Goal: Use online tool/utility: Use online tool/utility

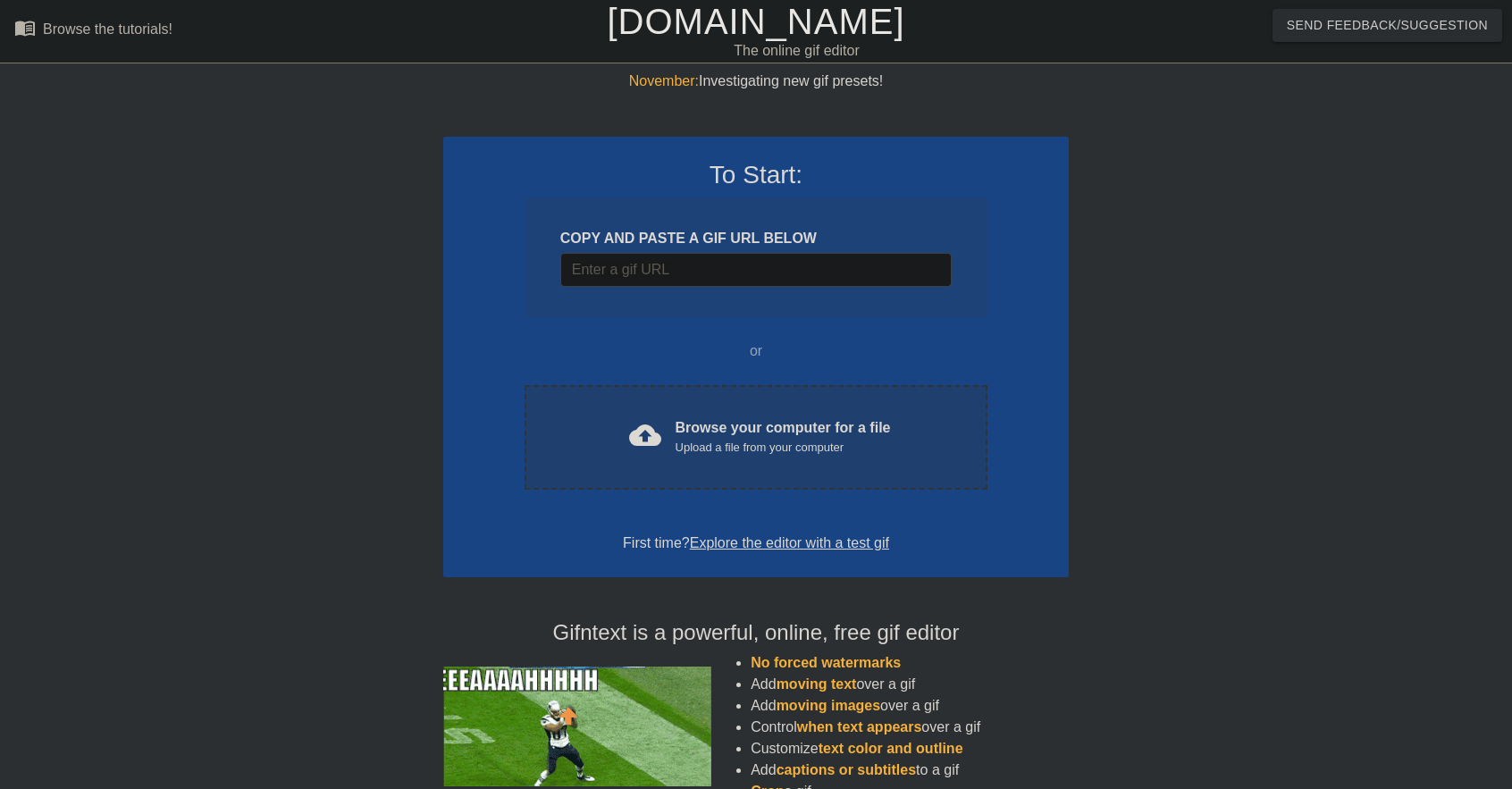
click at [763, 466] on div "cloud_upload Browse your computer for a file Upload a file from your computer C…" at bounding box center [756, 438] width 463 height 105
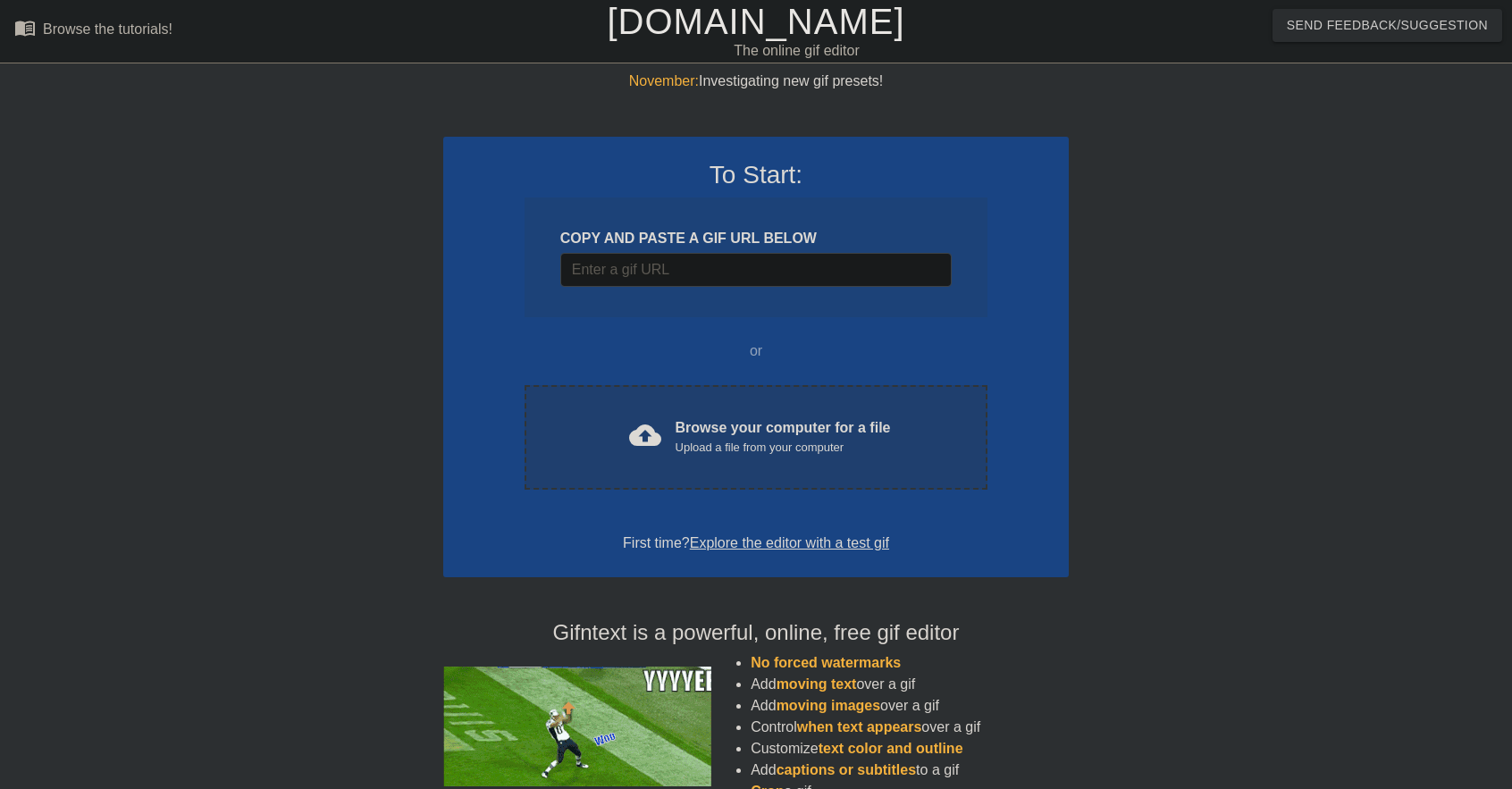
click at [889, 422] on div "cloud_upload Browse your computer for a file Upload a file from your computer" at bounding box center [755, 437] width 387 height 40
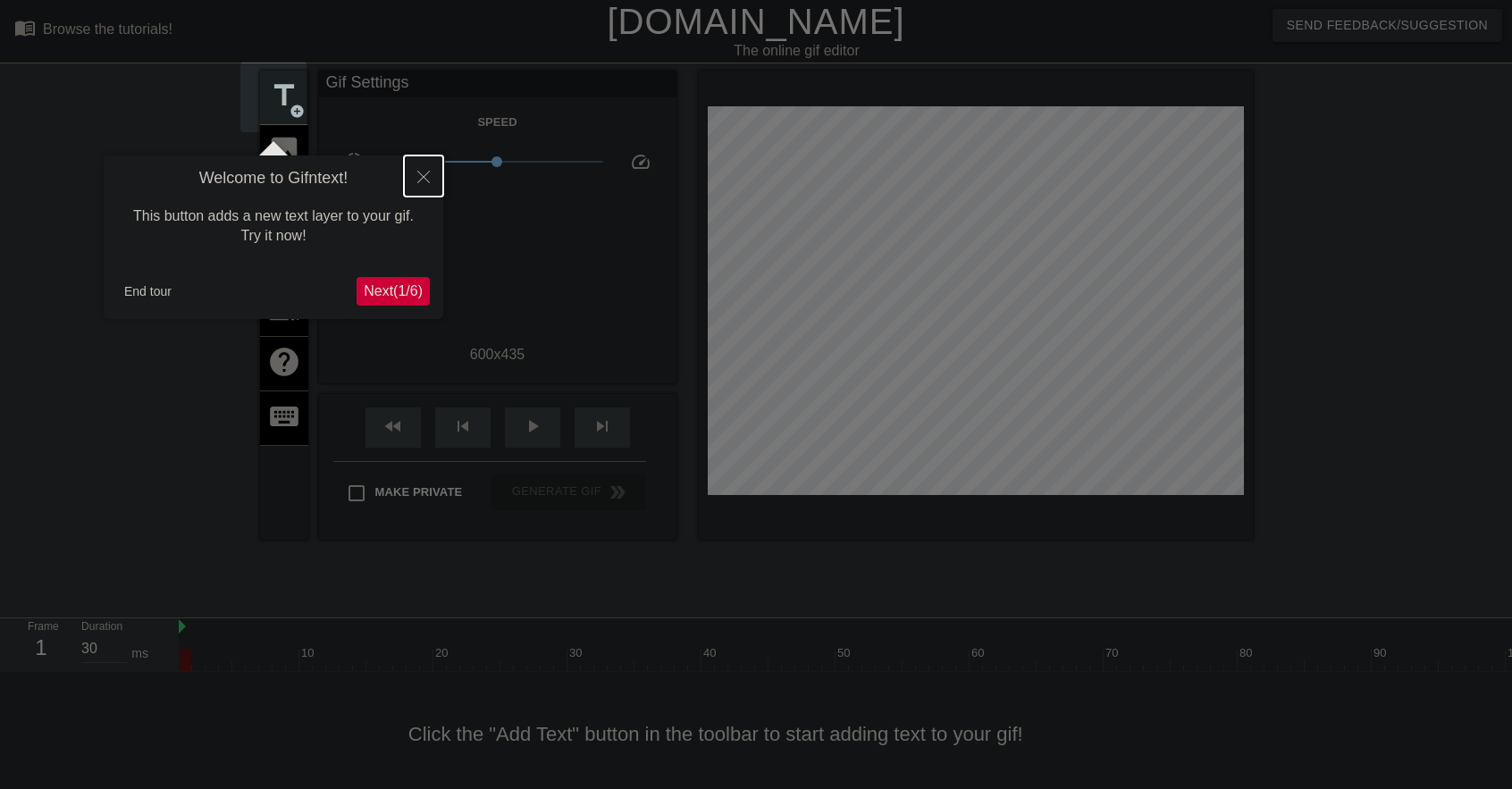
click at [428, 173] on icon "Close" at bounding box center [423, 176] width 12 height 12
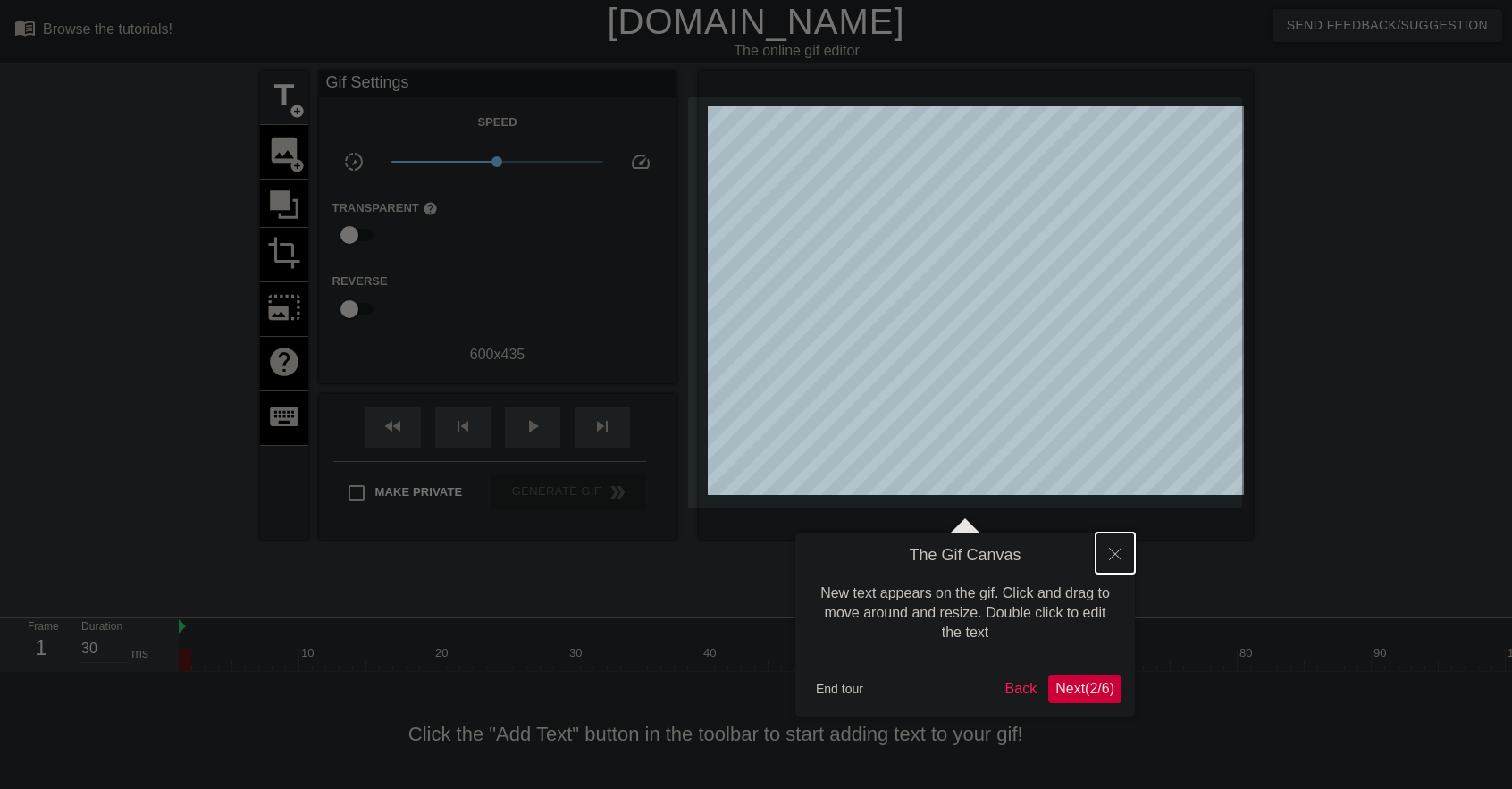
click at [1121, 555] on button "Close" at bounding box center [1115, 554] width 39 height 41
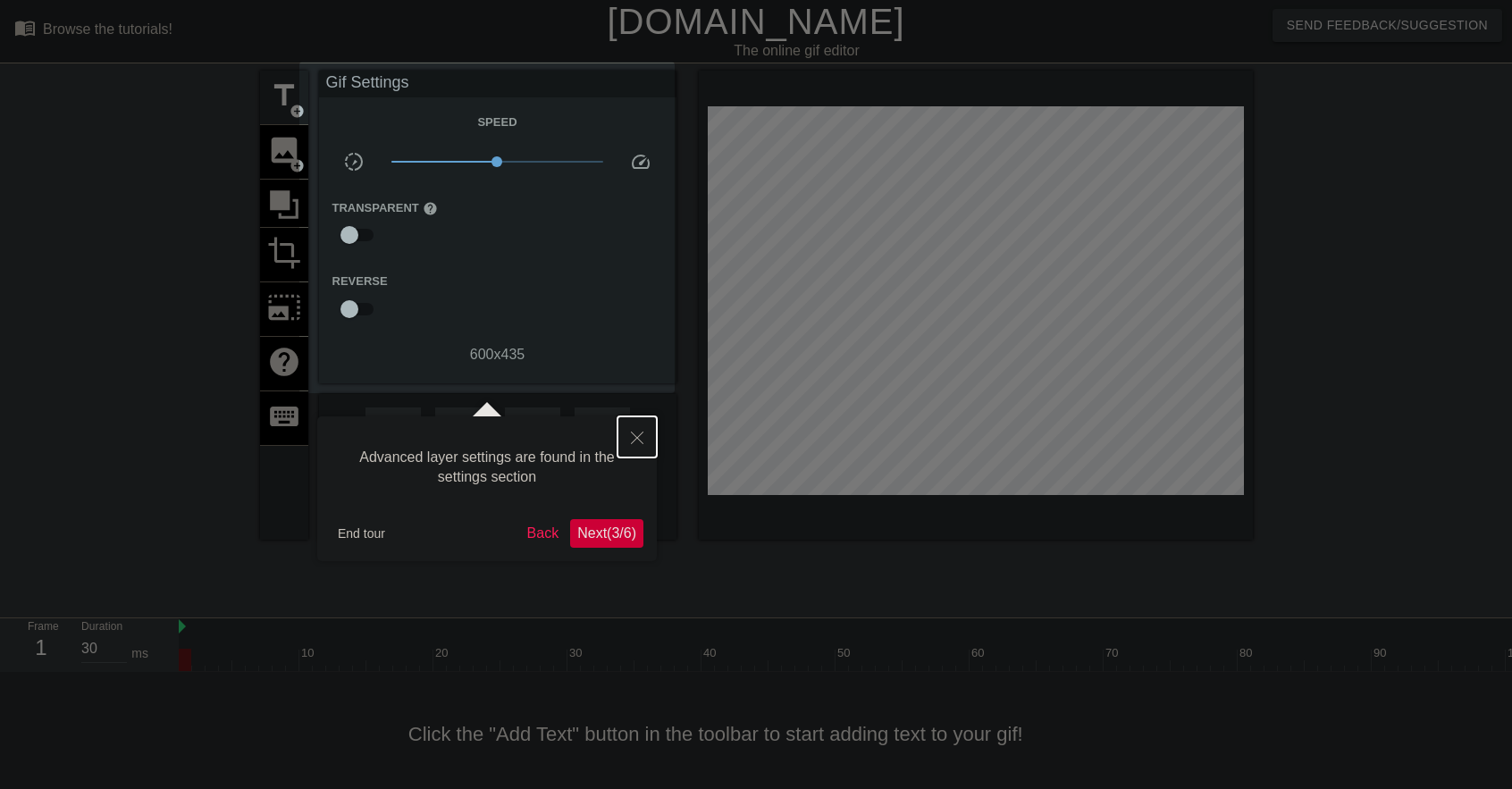
click at [635, 430] on button "Close" at bounding box center [637, 437] width 39 height 41
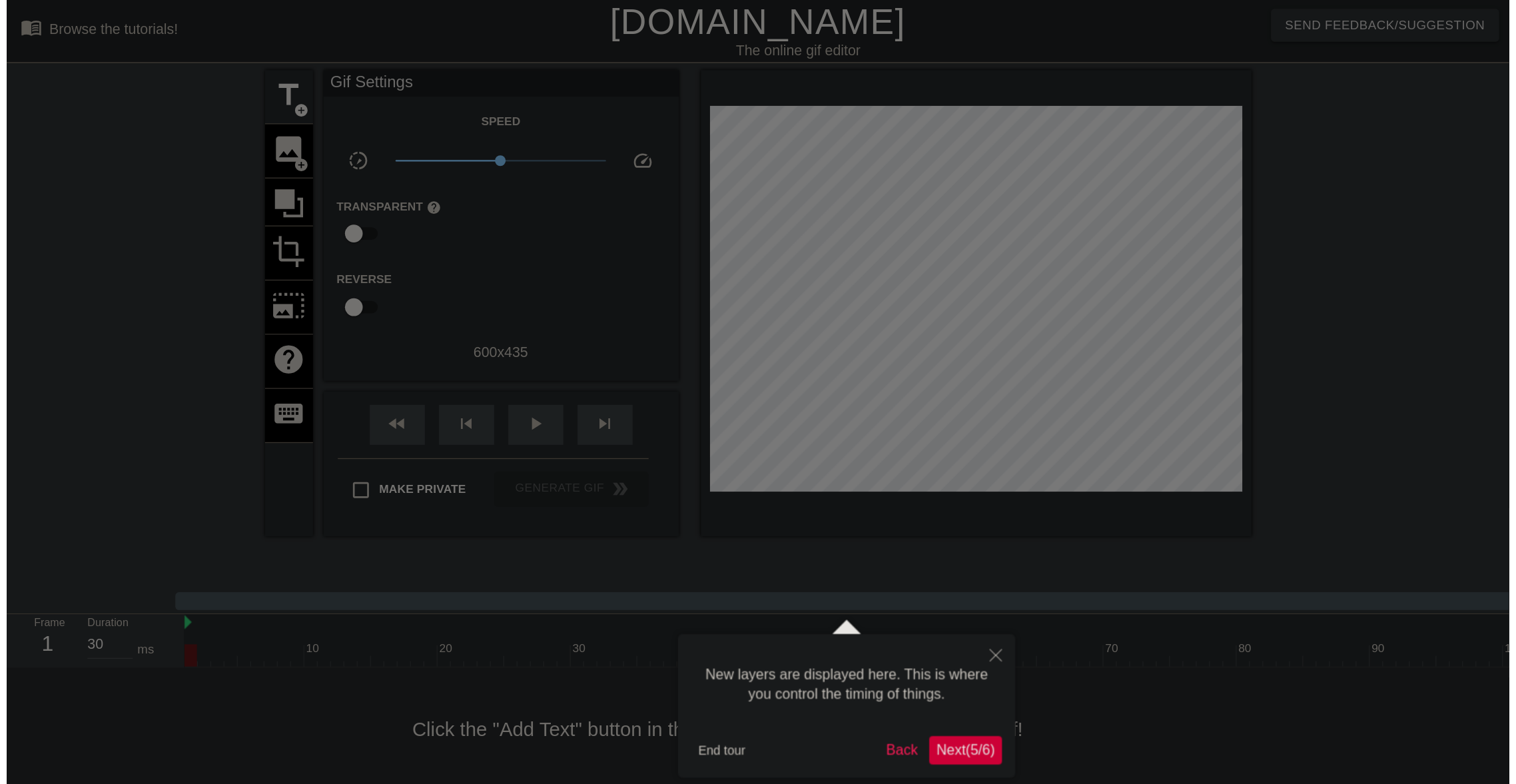
scroll to position [11, 0]
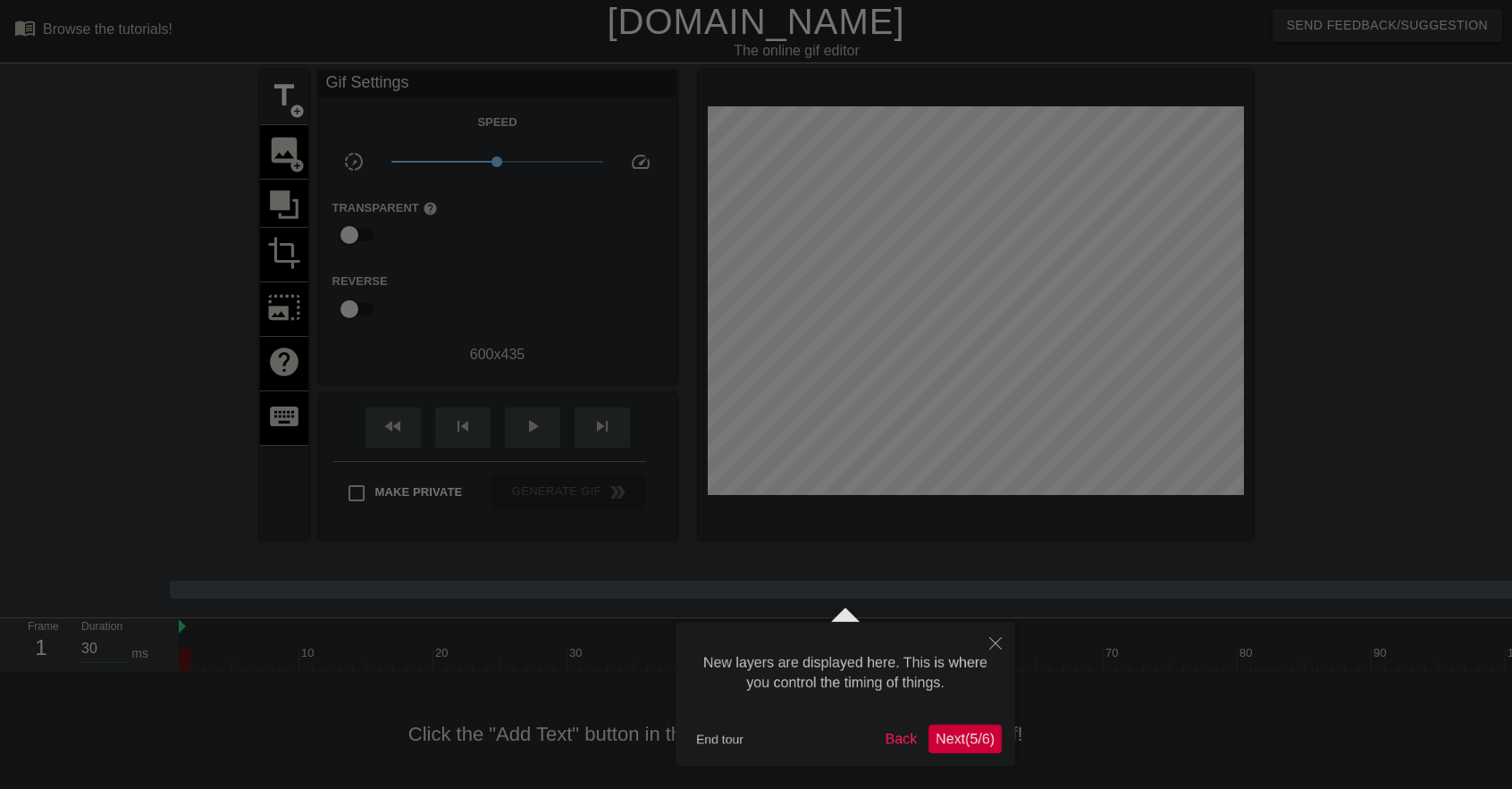
click at [1018, 640] on div at bounding box center [756, 394] width 1512 height 789
click at [1005, 633] on button "Close" at bounding box center [995, 642] width 39 height 41
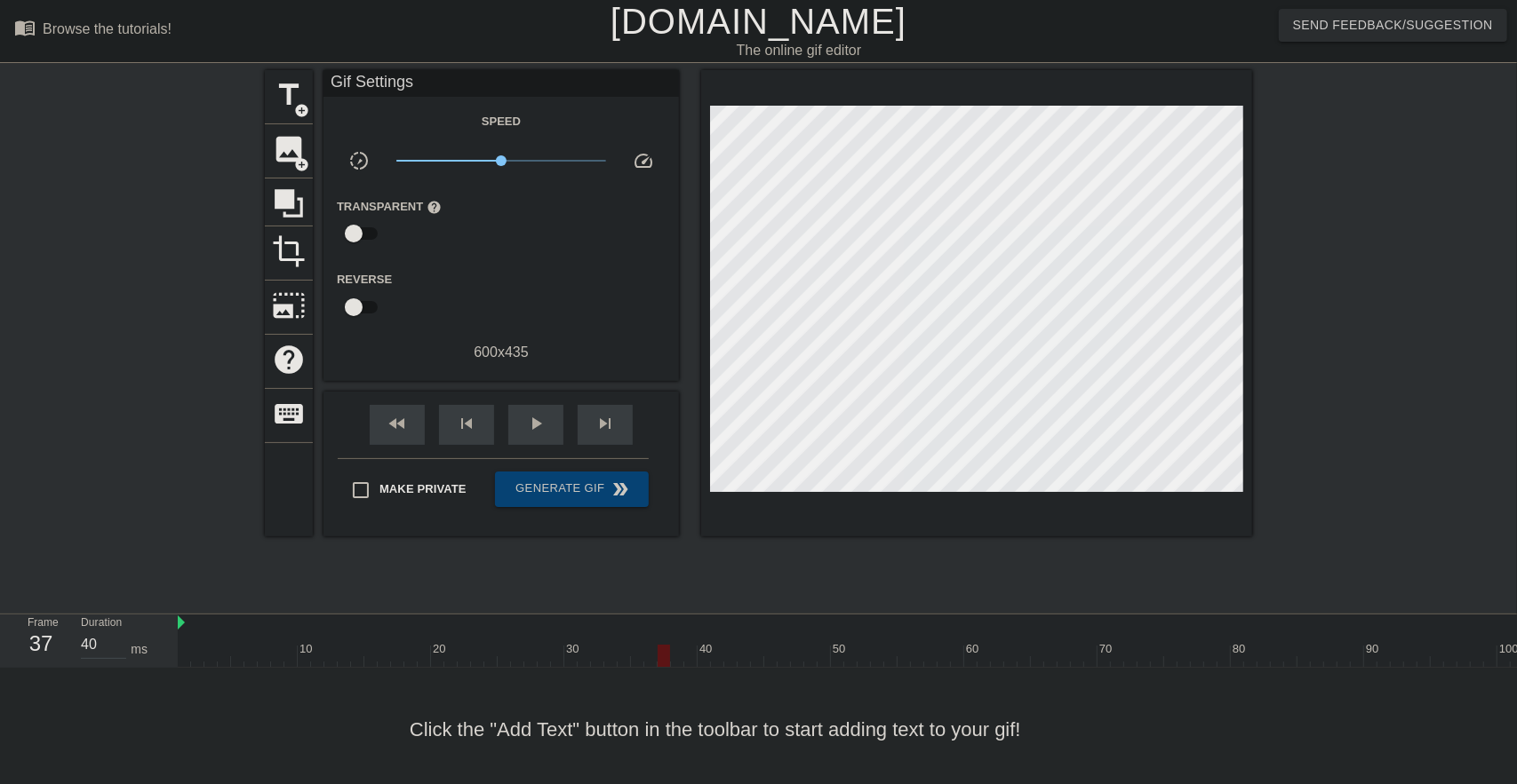
drag, startPoint x: 279, startPoint y: 588, endPoint x: 678, endPoint y: 592, distance: 399.0
drag, startPoint x: 679, startPoint y: 592, endPoint x: 1547, endPoint y: 497, distance: 873.2
click at [1517, 497] on html "menu_book Browse the tutorials! [DOMAIN_NAME] The online gif editor Send Feedba…" at bounding box center [758, 395] width 1517 height 791
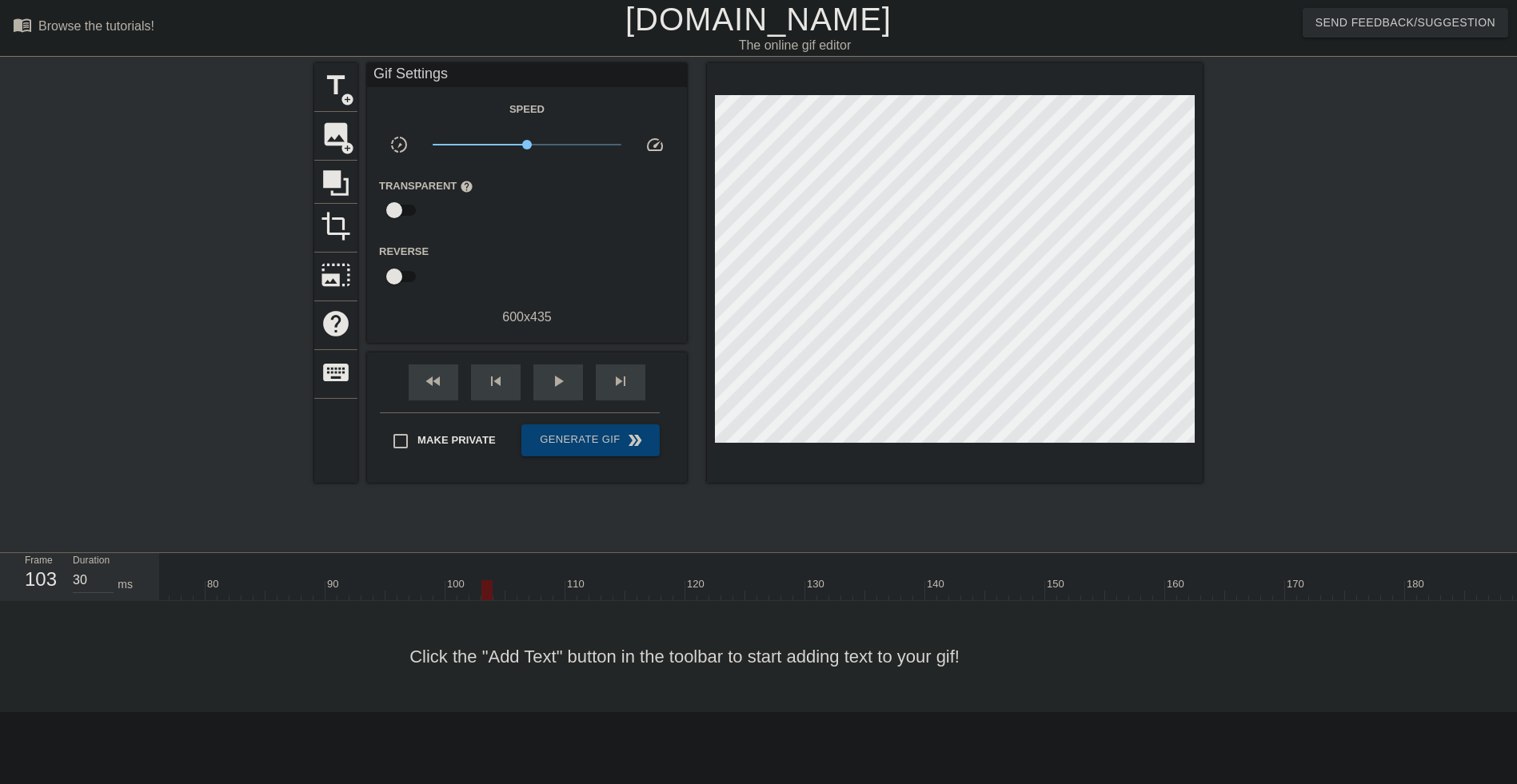
scroll to position [13, 1009]
drag, startPoint x: 383, startPoint y: 526, endPoint x: 1563, endPoint y: 496, distance: 1180.4
click at [1517, 496] on html "menu_book Browse the tutorials! [DOMAIN_NAME] The online gif editor Send Feedba…" at bounding box center [758, 356] width 1517 height 712
drag, startPoint x: 530, startPoint y: 520, endPoint x: 1144, endPoint y: 517, distance: 614.0
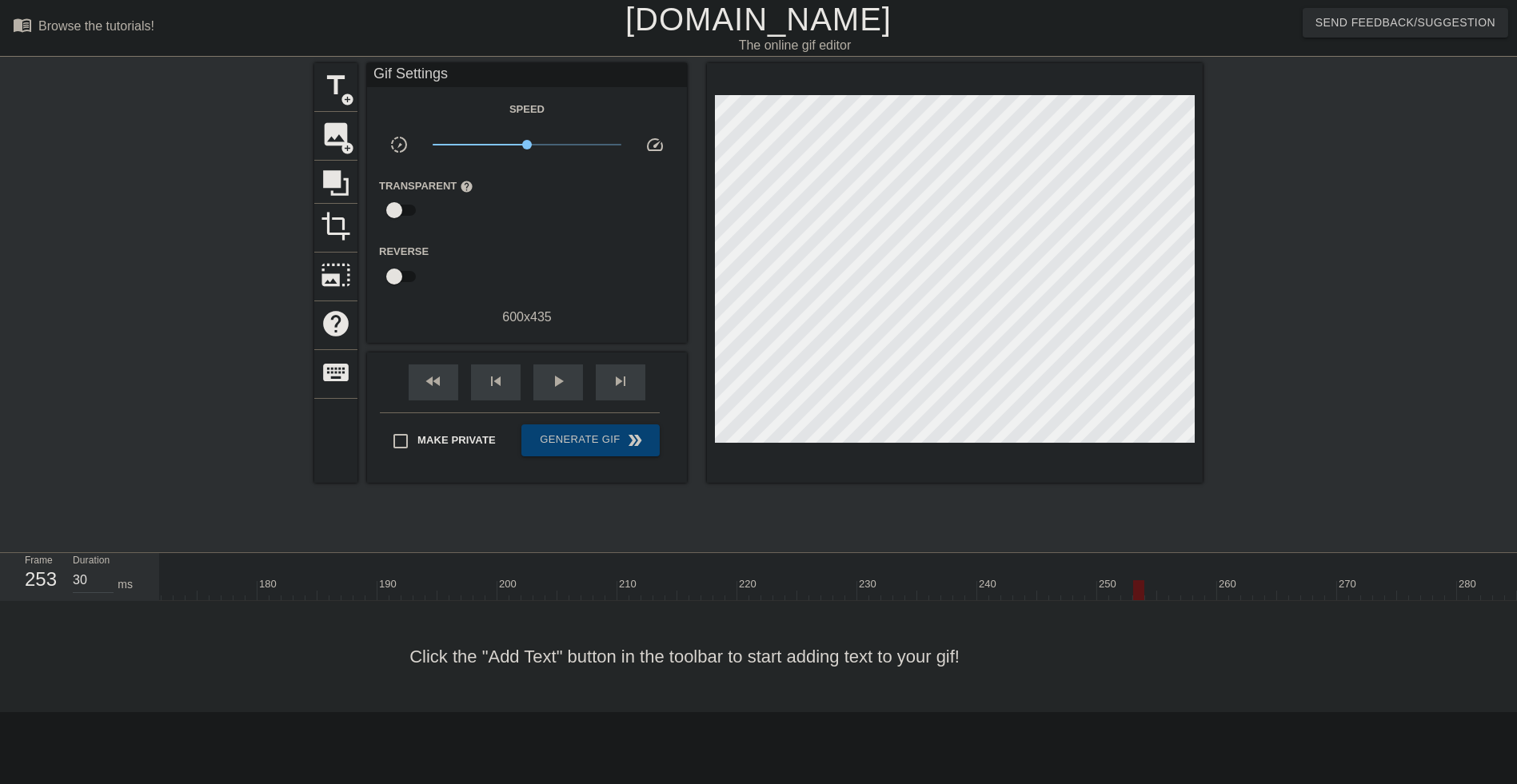
drag, startPoint x: 1141, startPoint y: 531, endPoint x: 320, endPoint y: 518, distance: 821.1
drag, startPoint x: 1005, startPoint y: 539, endPoint x: 683, endPoint y: 543, distance: 322.0
click at [683, 553] on div "10 20 30 40 50 60 70 80 90 100 110 120 130 140 150 160" at bounding box center [838, 576] width 1357 height 48
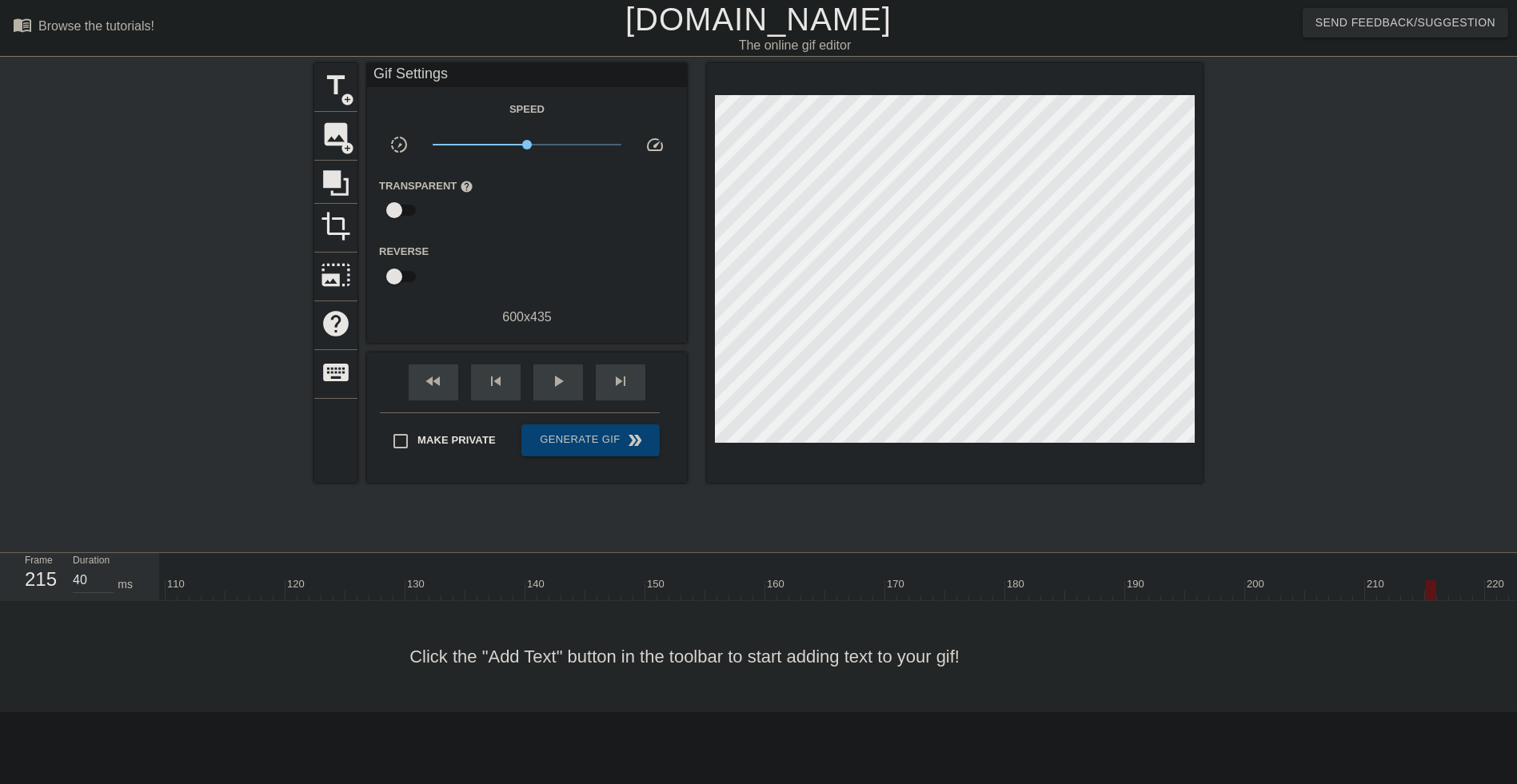
scroll to position [13, 1357]
drag, startPoint x: 645, startPoint y: 523, endPoint x: 233, endPoint y: 530, distance: 412.1
click at [194, 580] on div at bounding box center [602, 590] width 3599 height 20
type input "30"
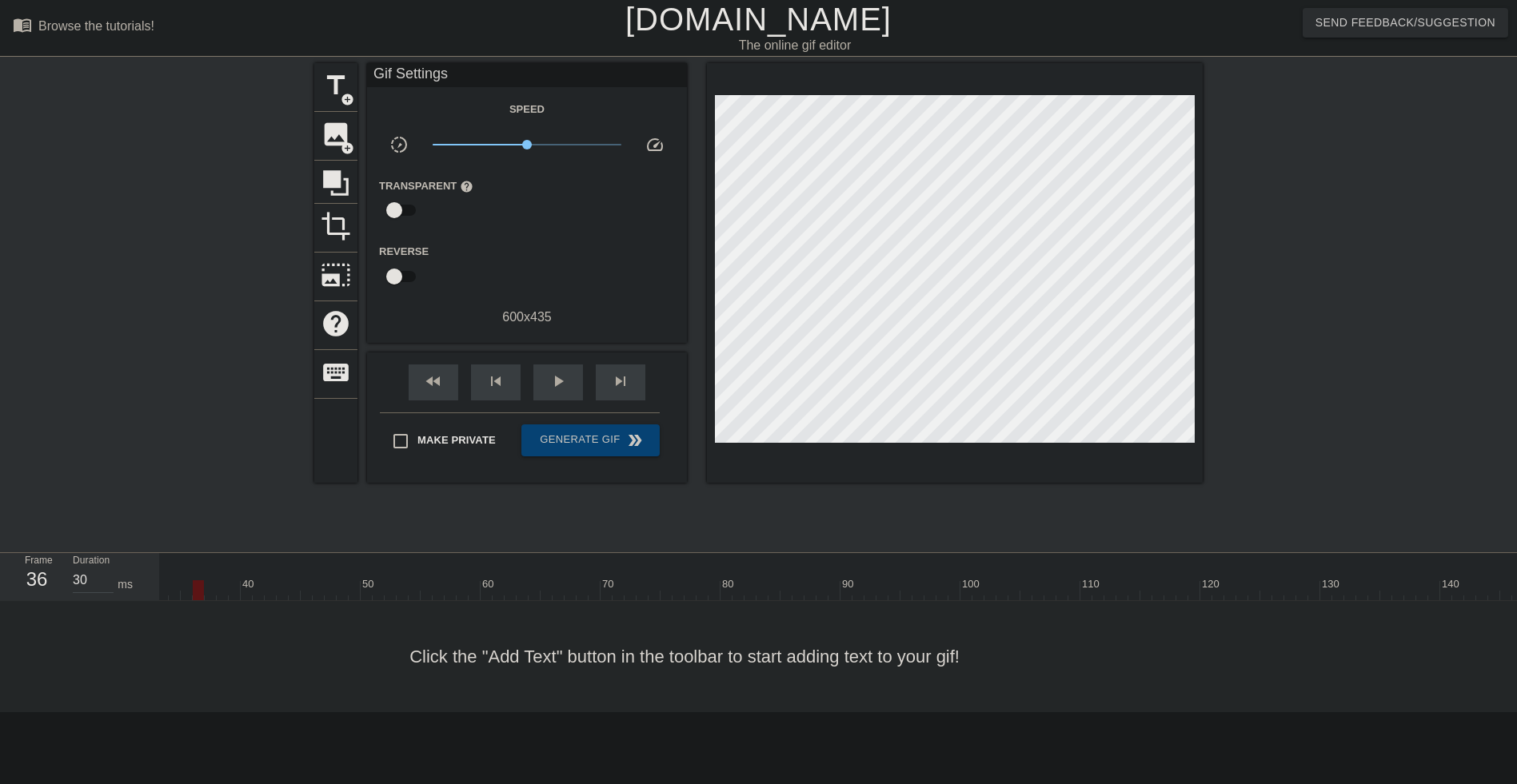
drag, startPoint x: 449, startPoint y: 514, endPoint x: 195, endPoint y: 521, distance: 254.1
click at [341, 142] on span "add_circle" at bounding box center [348, 148] width 13 height 13
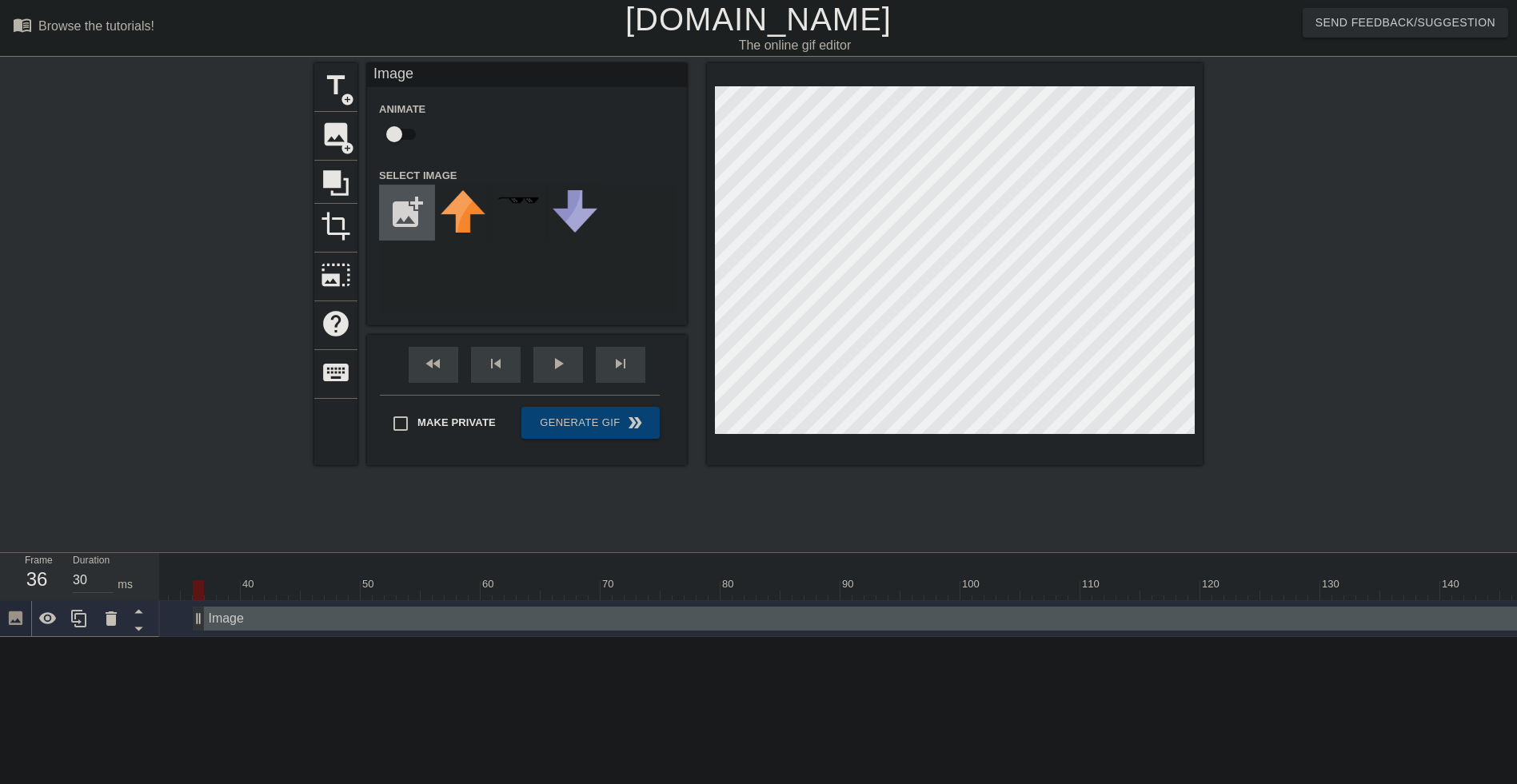
click at [413, 215] on input "file" at bounding box center [407, 212] width 54 height 54
type input "C:\fakepath\images.jpg"
click at [446, 203] on img at bounding box center [463, 205] width 45 height 29
drag, startPoint x: 197, startPoint y: 511, endPoint x: 445, endPoint y: 492, distance: 248.7
click at [423, 580] on div at bounding box center [426, 590] width 11 height 20
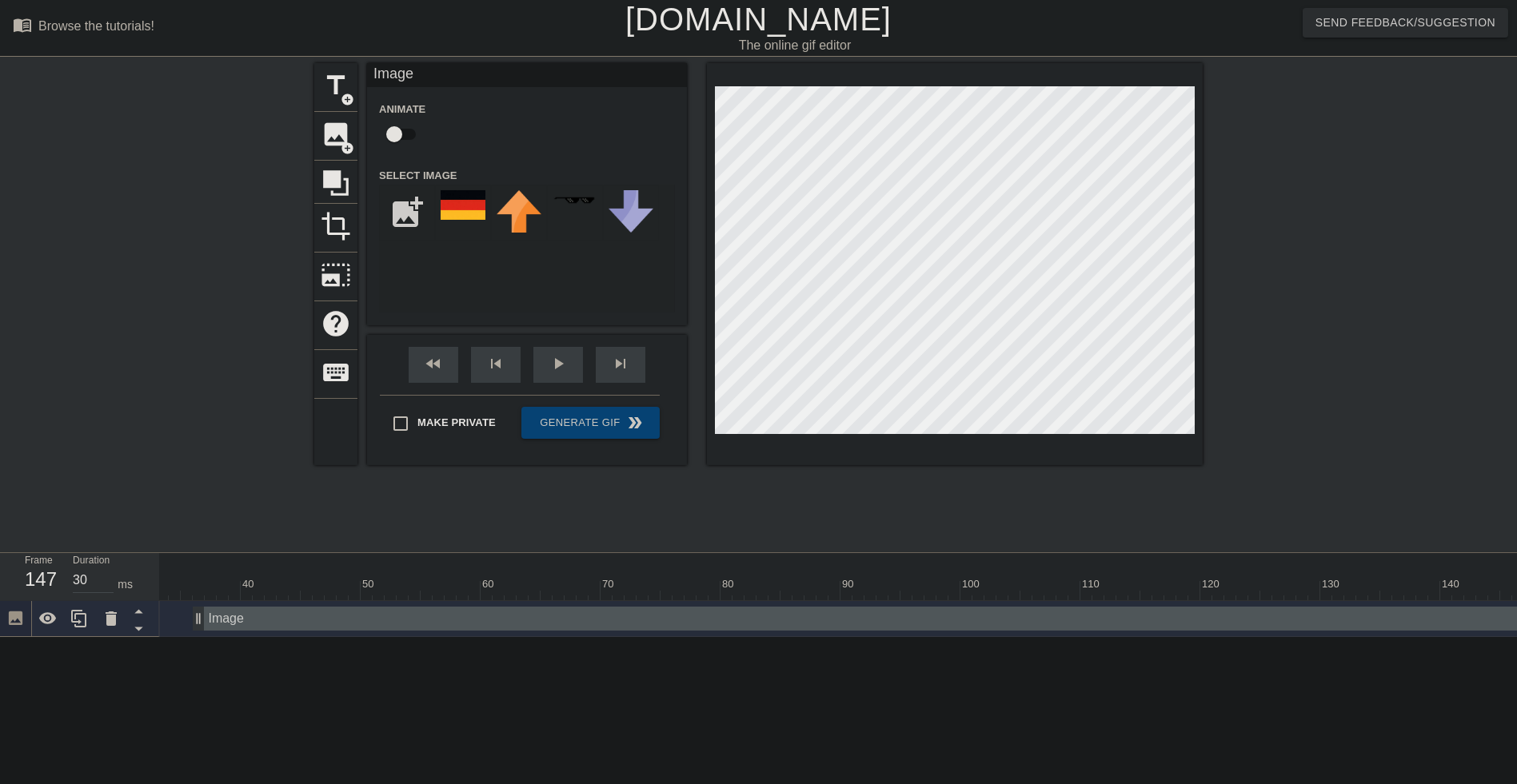
drag, startPoint x: 429, startPoint y: 517, endPoint x: 1525, endPoint y: 490, distance: 1096.3
click at [1517, 490] on html "menu_book Browse the tutorials! [DOMAIN_NAME] The online gif editor Send Feedba…" at bounding box center [758, 318] width 1517 height 637
drag, startPoint x: 810, startPoint y: 533, endPoint x: 870, endPoint y: 539, distance: 60.3
drag, startPoint x: 198, startPoint y: 515, endPoint x: 830, endPoint y: 524, distance: 632.1
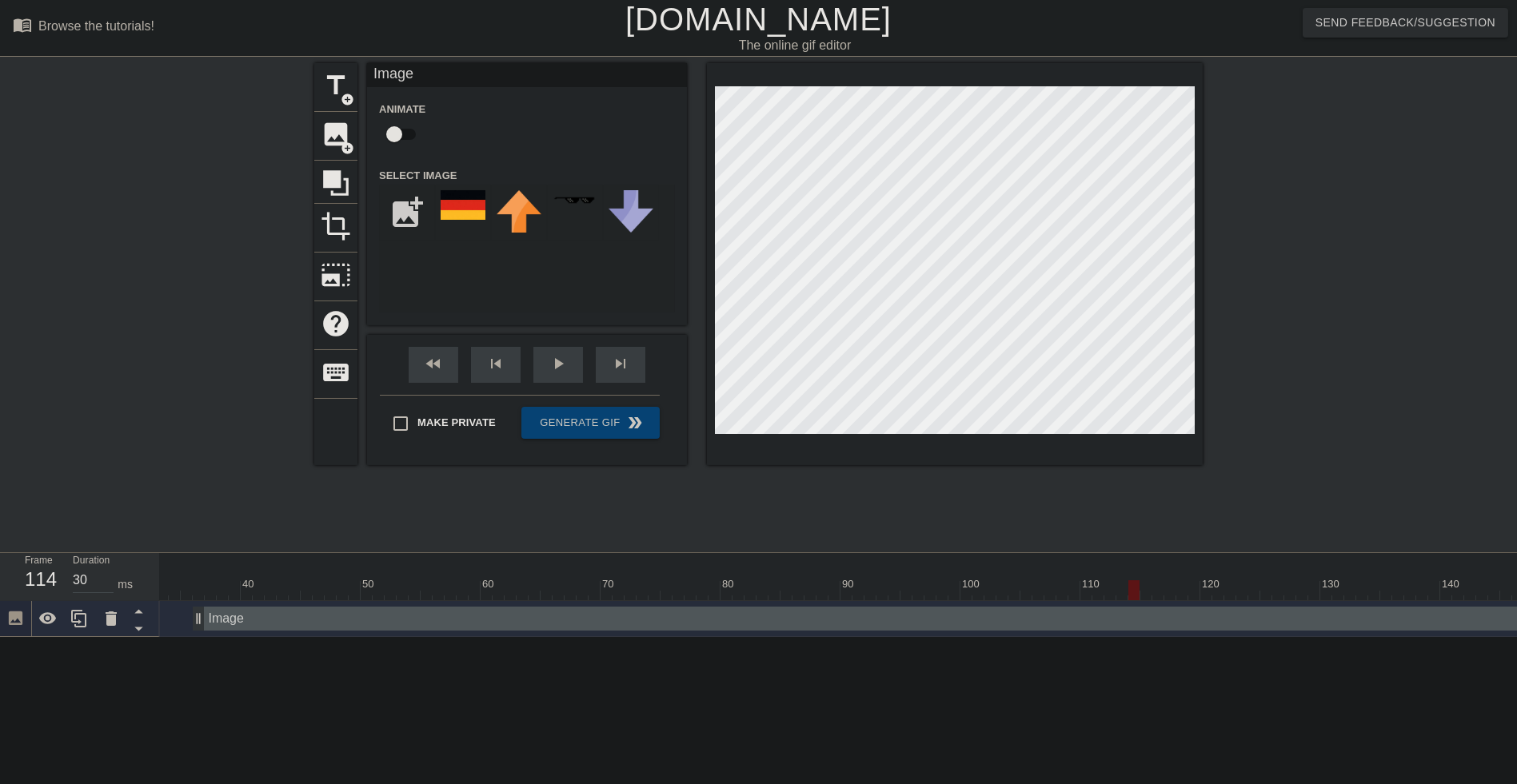
click at [1137, 553] on div "10 20 30 40 50 60 70 80 90 100 110 120 130 140 150 160" at bounding box center [838, 594] width 1357 height 84
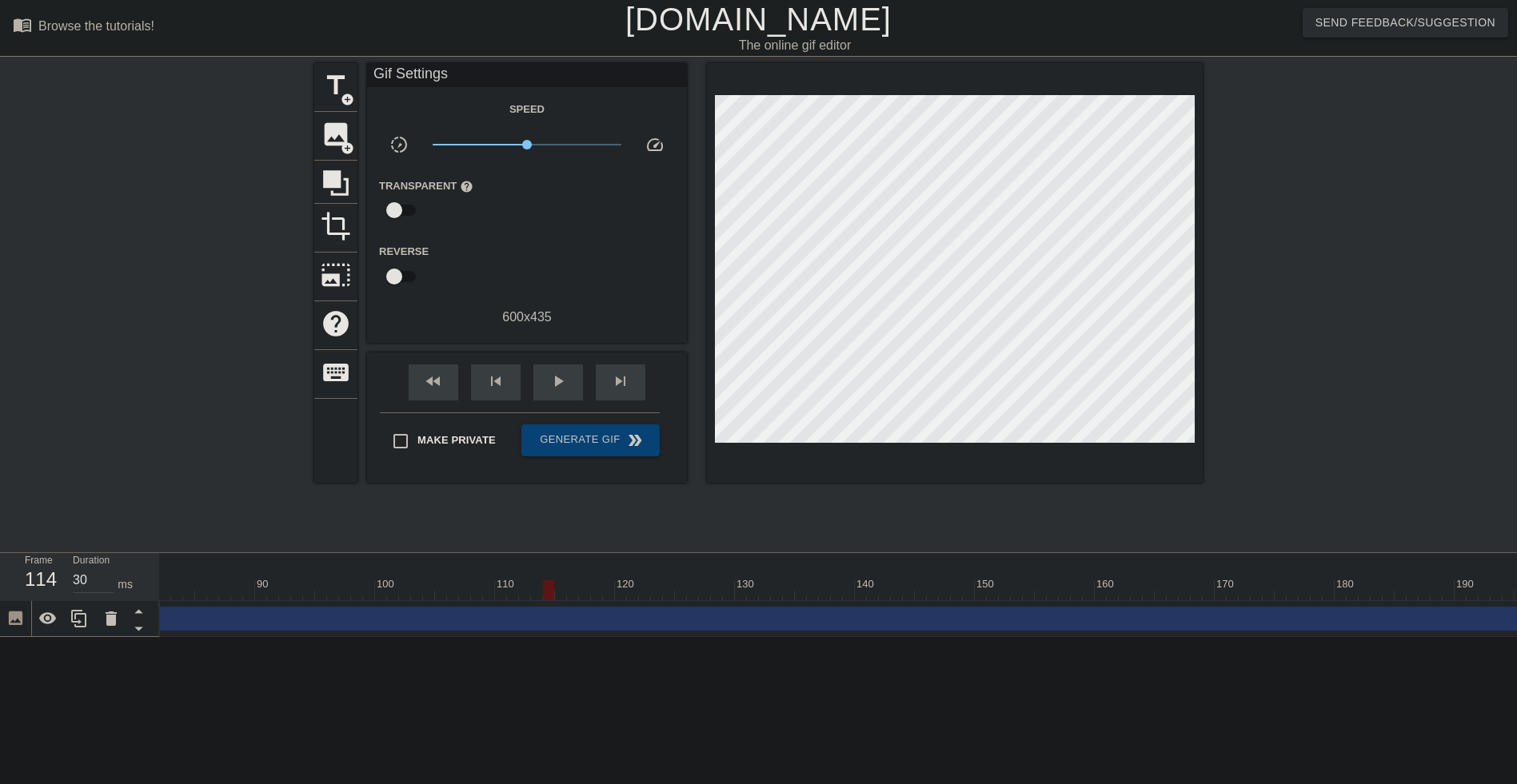
scroll to position [0, 1002]
drag, startPoint x: 520, startPoint y: 531, endPoint x: 1449, endPoint y: 520, distance: 929.1
click at [1450, 580] on div at bounding box center [1455, 590] width 11 height 20
type input "40"
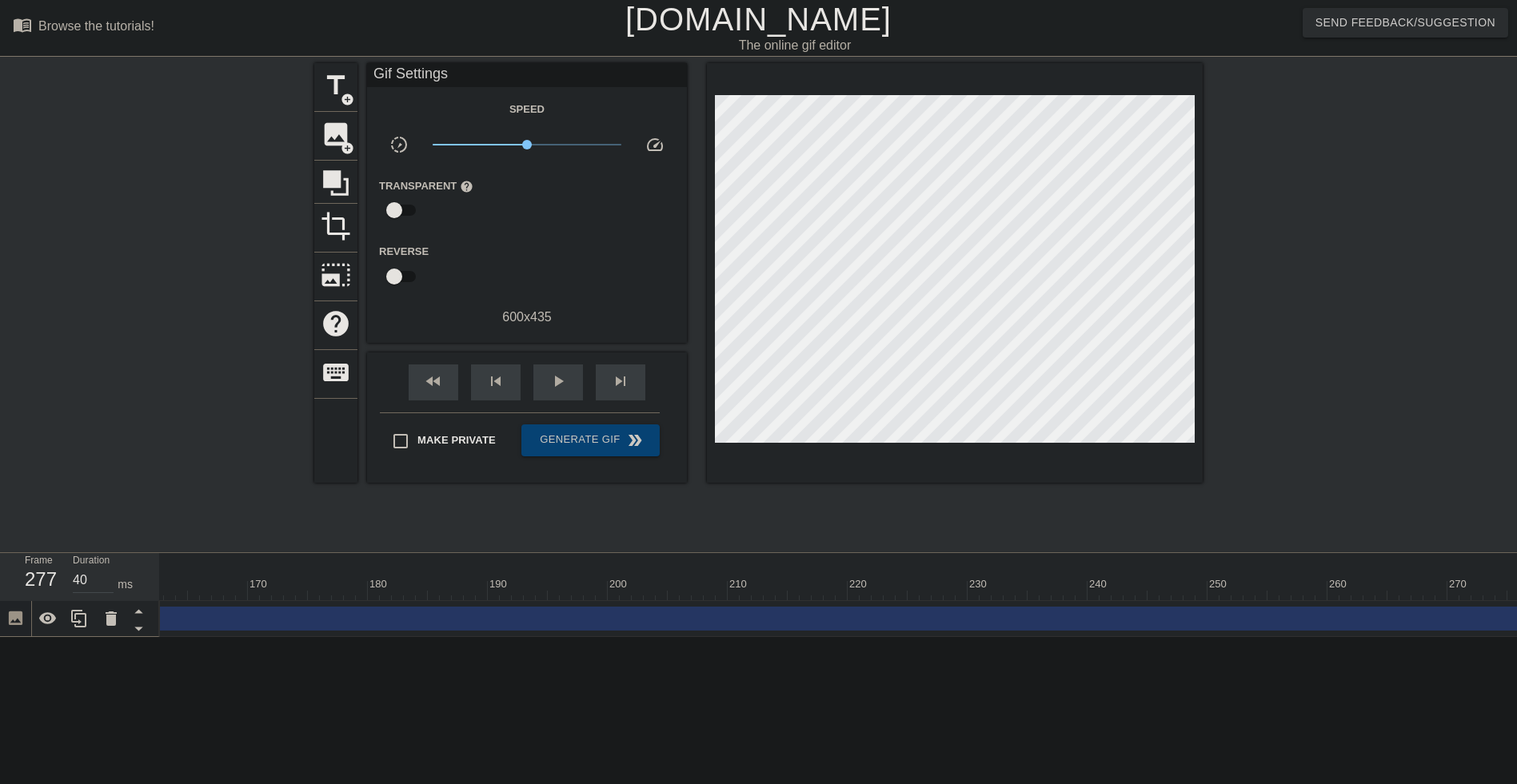
drag, startPoint x: 507, startPoint y: 531, endPoint x: 1551, endPoint y: 493, distance: 1044.7
click at [1517, 493] on html "menu_book Browse the tutorials! [DOMAIN_NAME] The online gif editor Send Feedba…" at bounding box center [758, 318] width 1517 height 637
click at [573, 437] on span "Generate Gif double_arrow" at bounding box center [591, 440] width 125 height 19
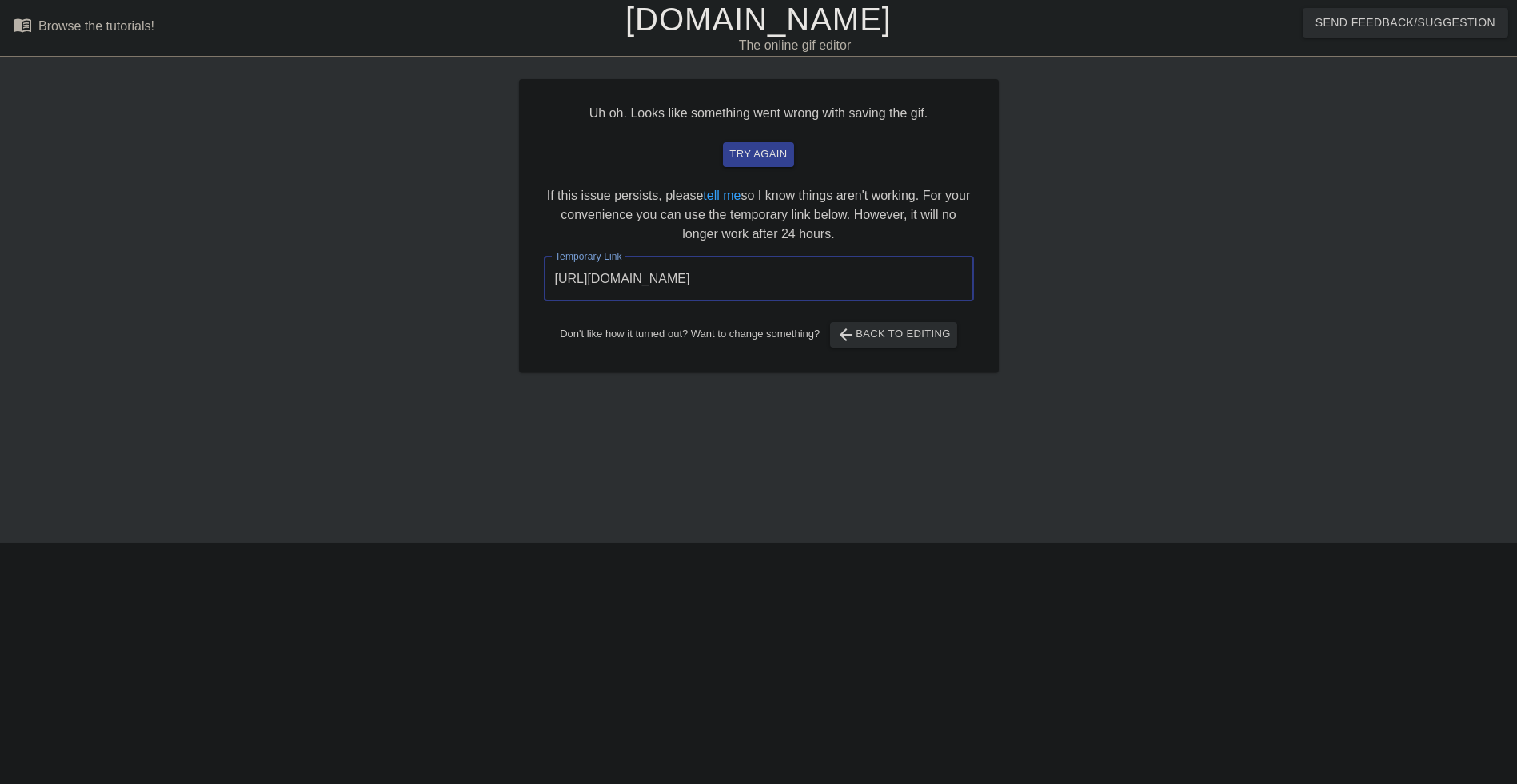
drag, startPoint x: 879, startPoint y: 284, endPoint x: 534, endPoint y: 286, distance: 345.0
click at [544, 286] on input "[URL][DOMAIN_NAME]" at bounding box center [758, 279] width 430 height 45
